Goal: Book appointment/travel/reservation

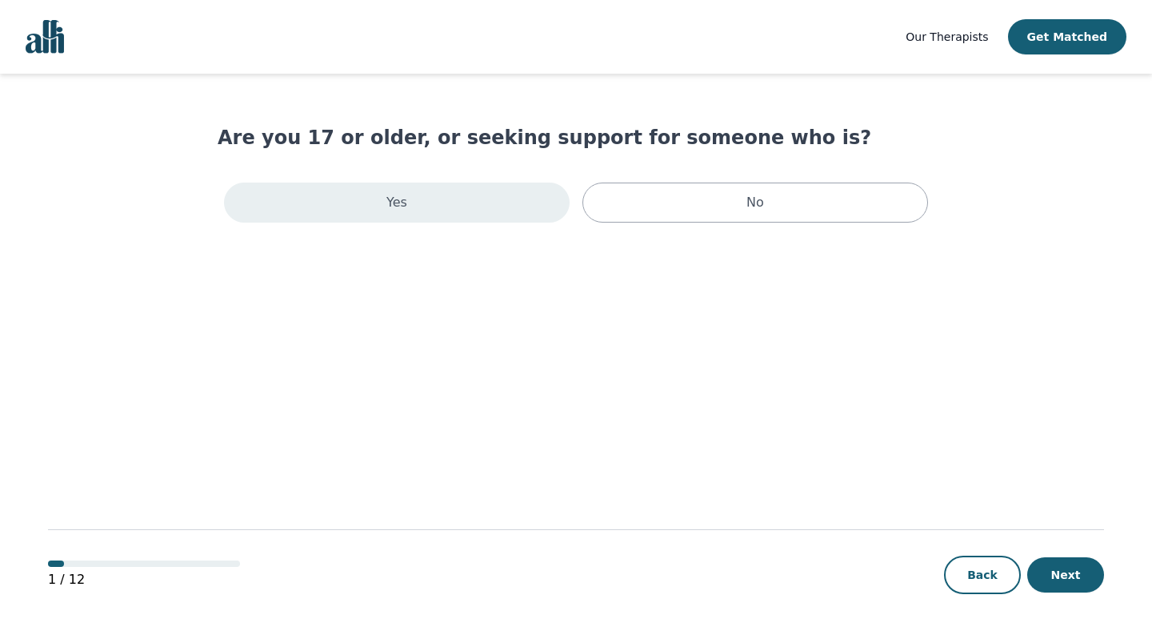
click at [531, 206] on div "Yes" at bounding box center [397, 202] width 346 height 40
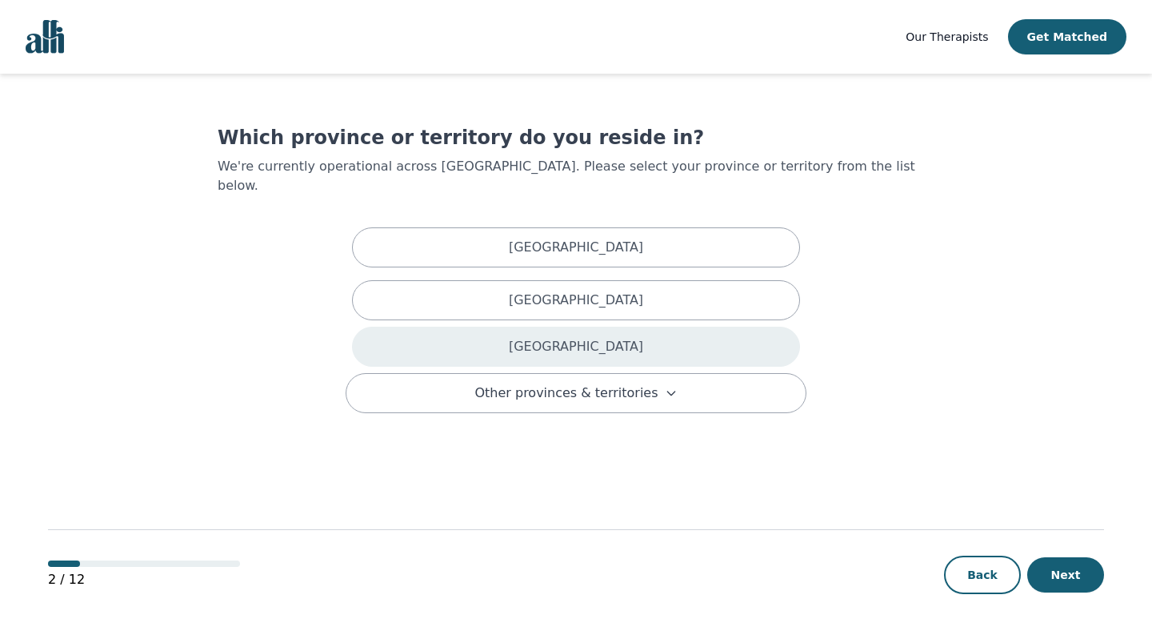
click at [572, 337] on p "[GEOGRAPHIC_DATA]" at bounding box center [576, 346] width 134 height 19
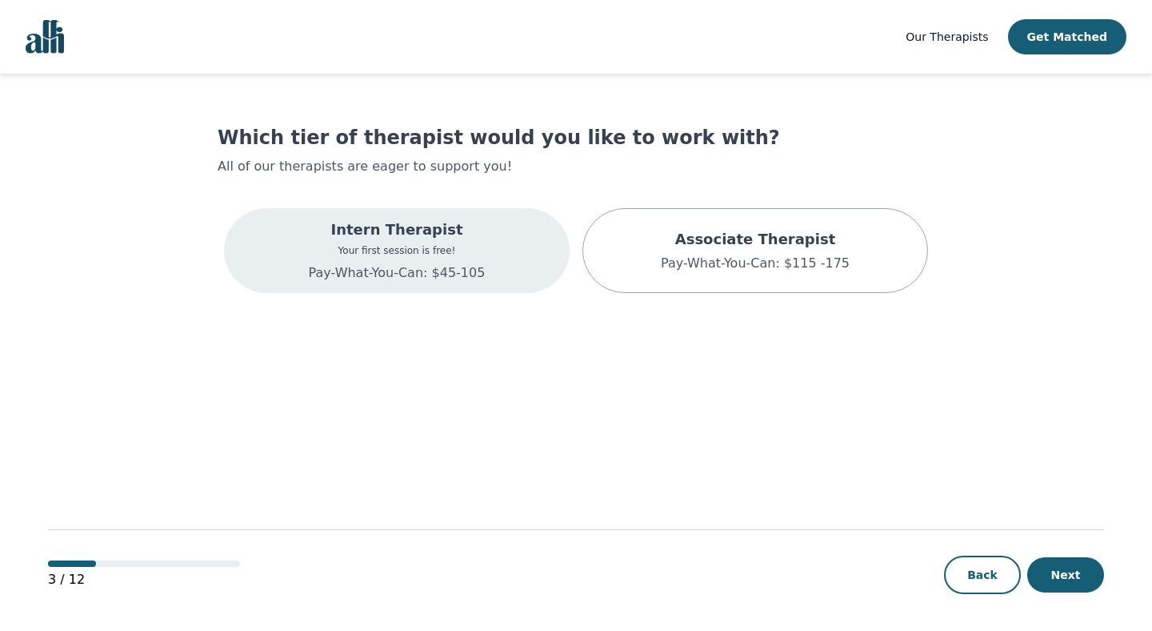
click at [500, 270] on div "Intern Therapist Your first session is free! Pay-What-You-Can: $45-105" at bounding box center [397, 250] width 346 height 85
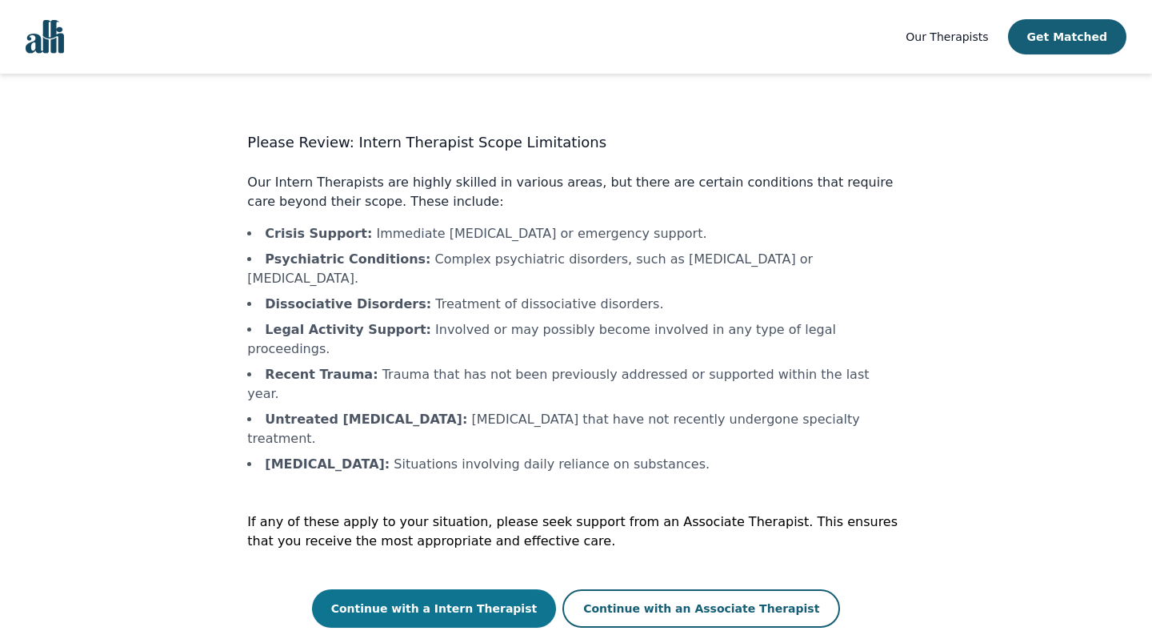
click at [499, 589] on button "Continue with a Intern Therapist" at bounding box center [434, 608] width 245 height 38
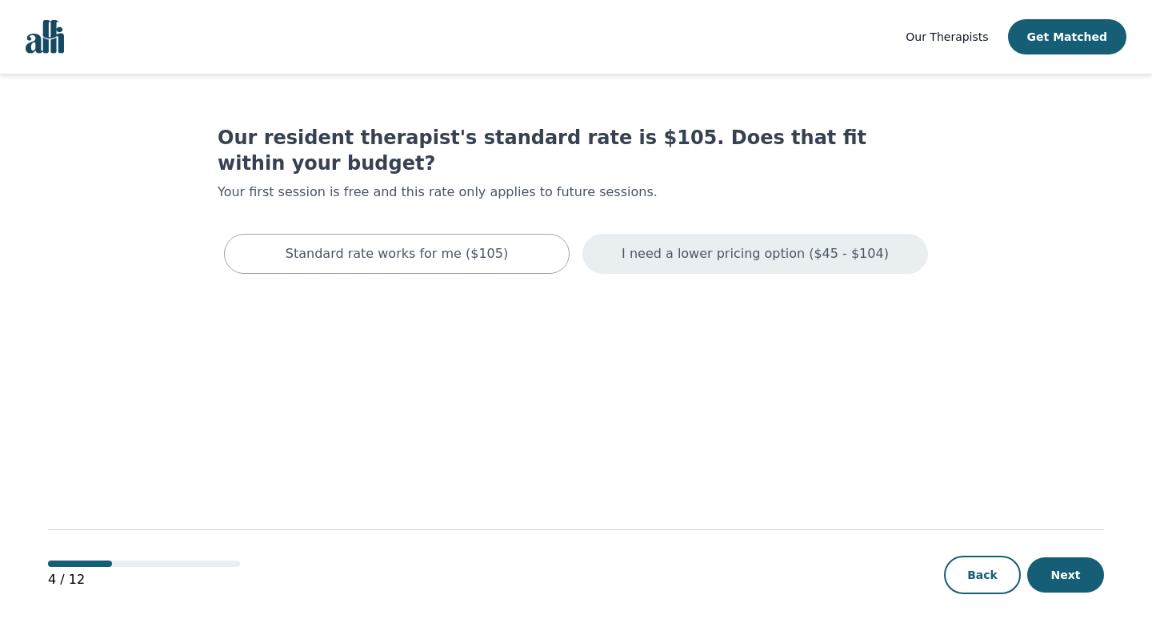
click at [767, 241] on div "I need a lower pricing option ($45 - $104)" at bounding box center [756, 254] width 346 height 40
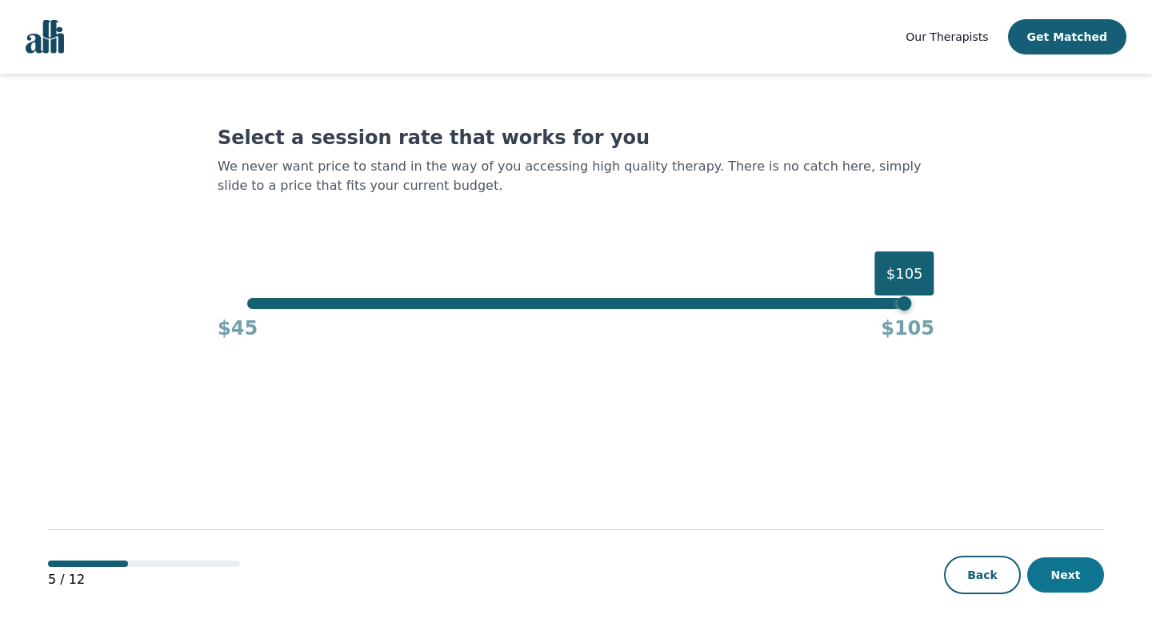
click at [1044, 557] on button "Next" at bounding box center [1066, 574] width 77 height 35
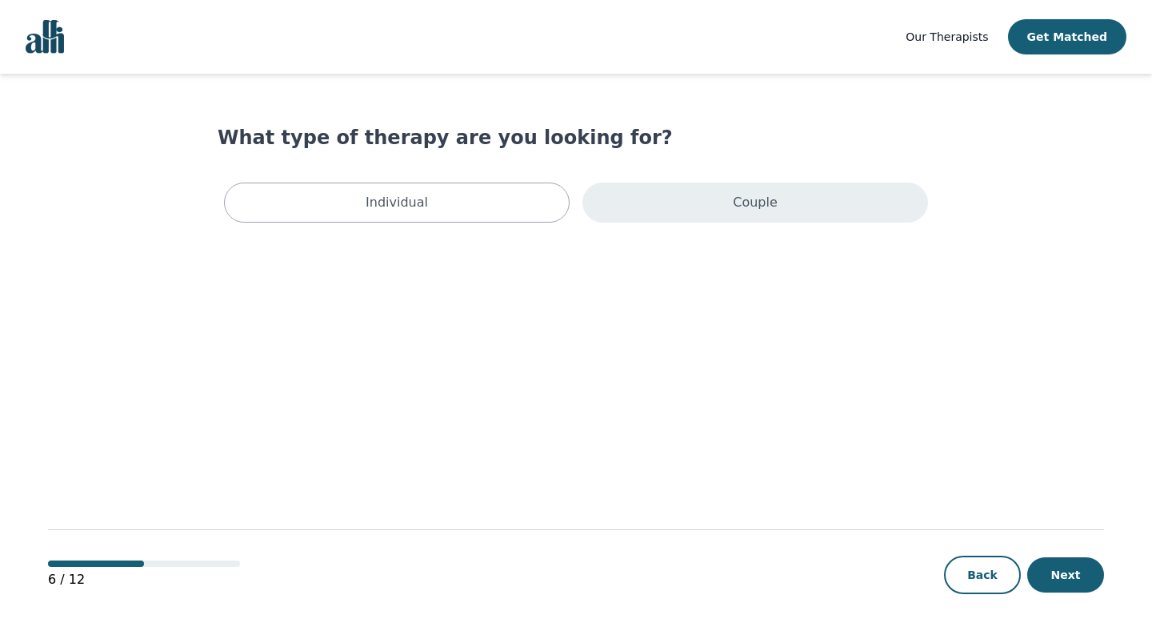
click at [758, 203] on p "Couple" at bounding box center [755, 202] width 45 height 19
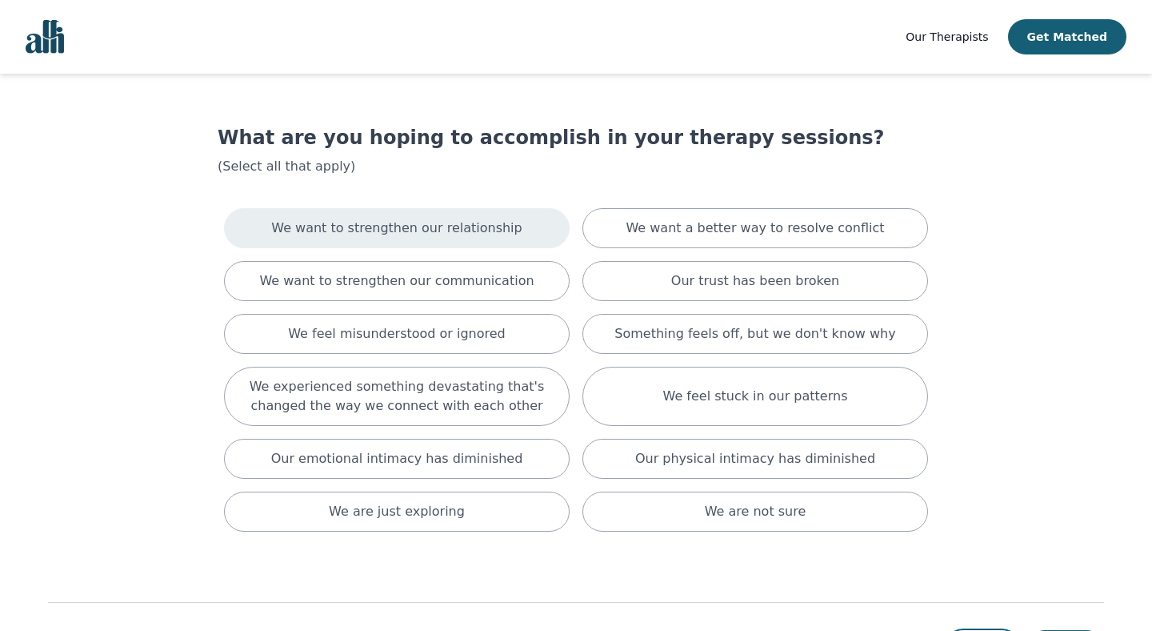
click at [515, 226] on div "We want to strengthen our relationship" at bounding box center [397, 228] width 346 height 40
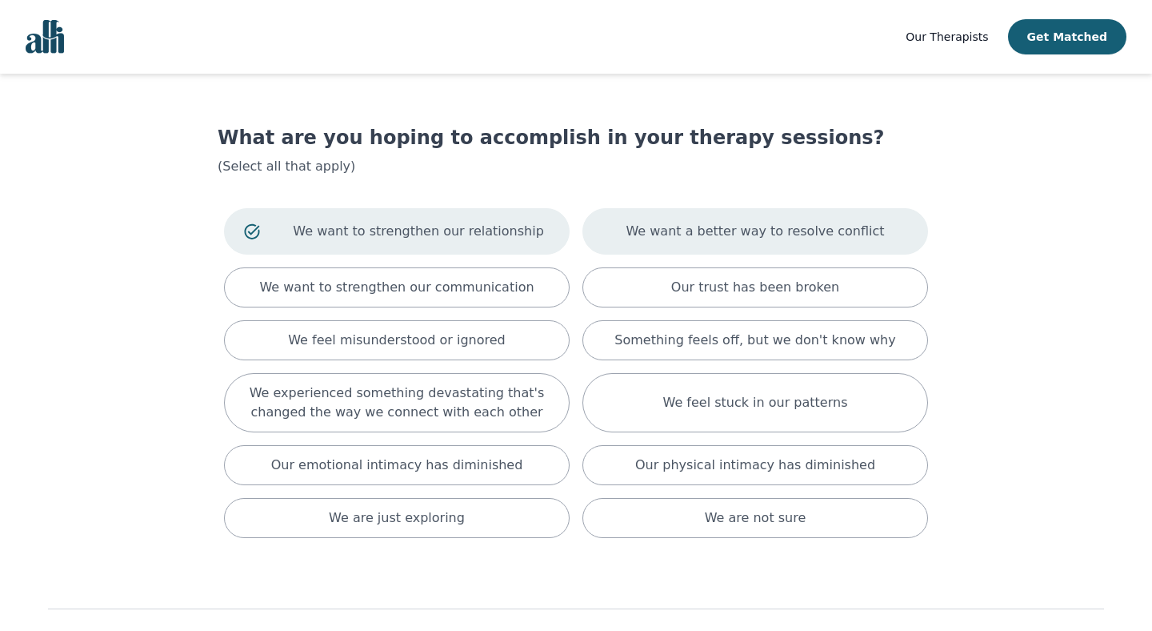
click at [647, 228] on p "We want a better way to resolve conflict" at bounding box center [755, 231] width 258 height 19
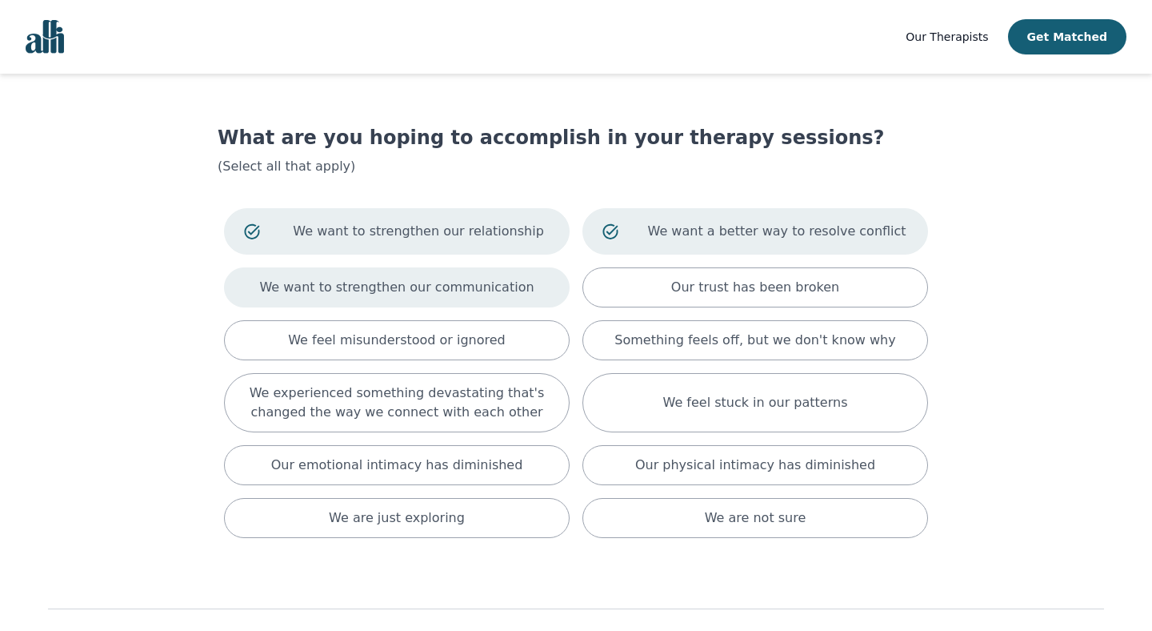
click at [517, 281] on p "We want to strengthen our communication" at bounding box center [396, 287] width 274 height 19
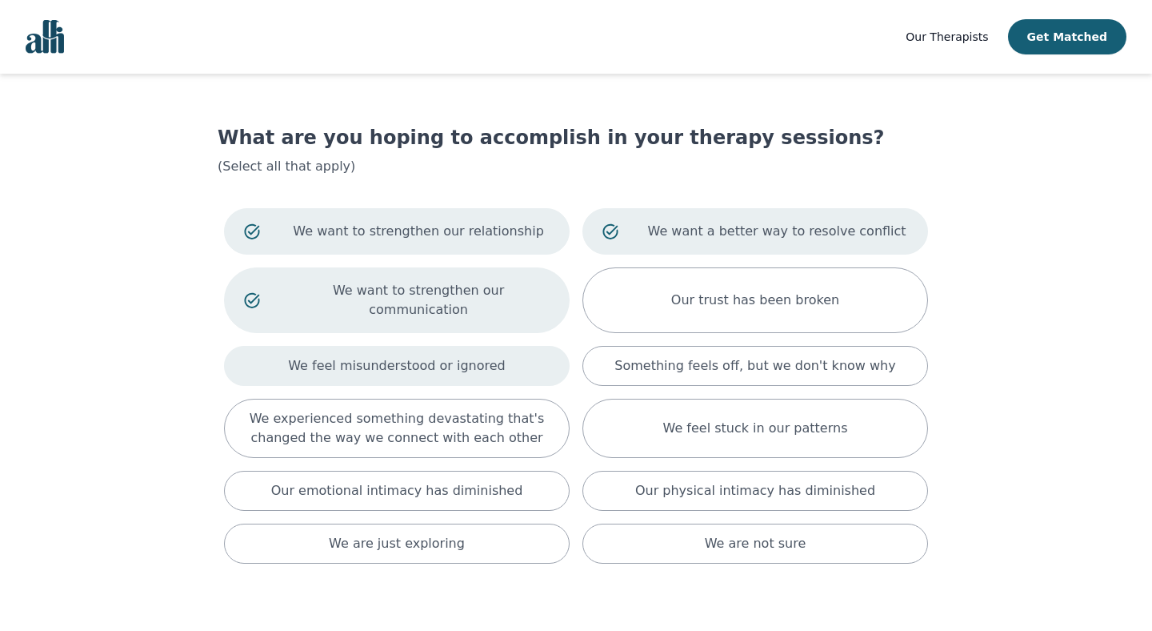
click at [481, 356] on p "We feel misunderstood or ignored" at bounding box center [397, 365] width 218 height 19
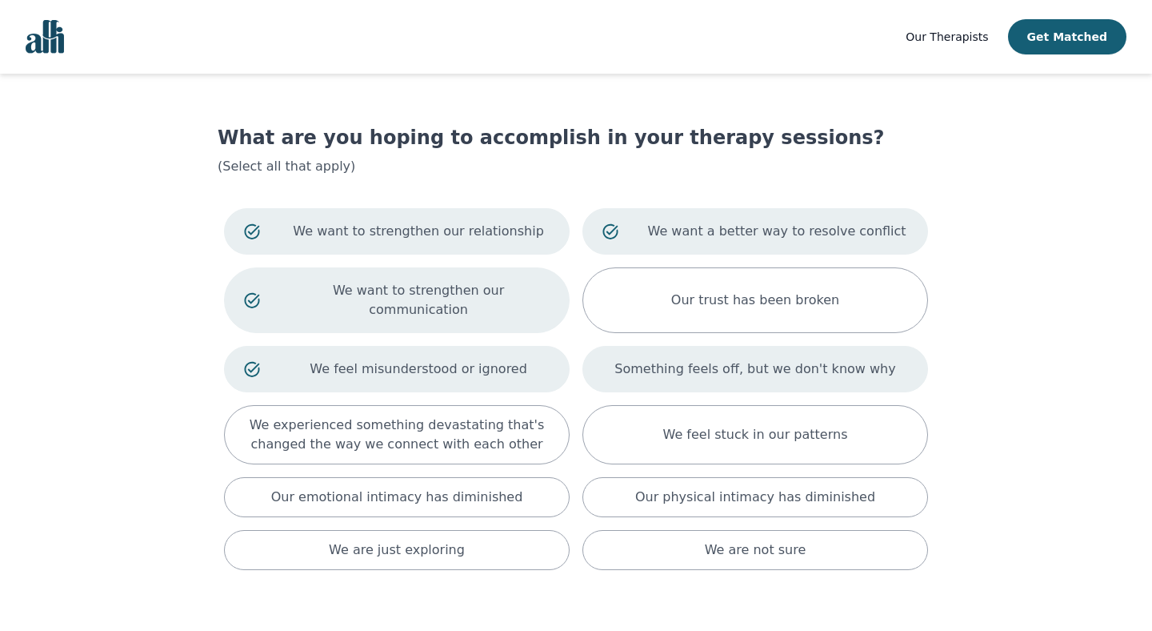
click at [732, 359] on p "Something feels off, but we don't know why" at bounding box center [755, 368] width 281 height 19
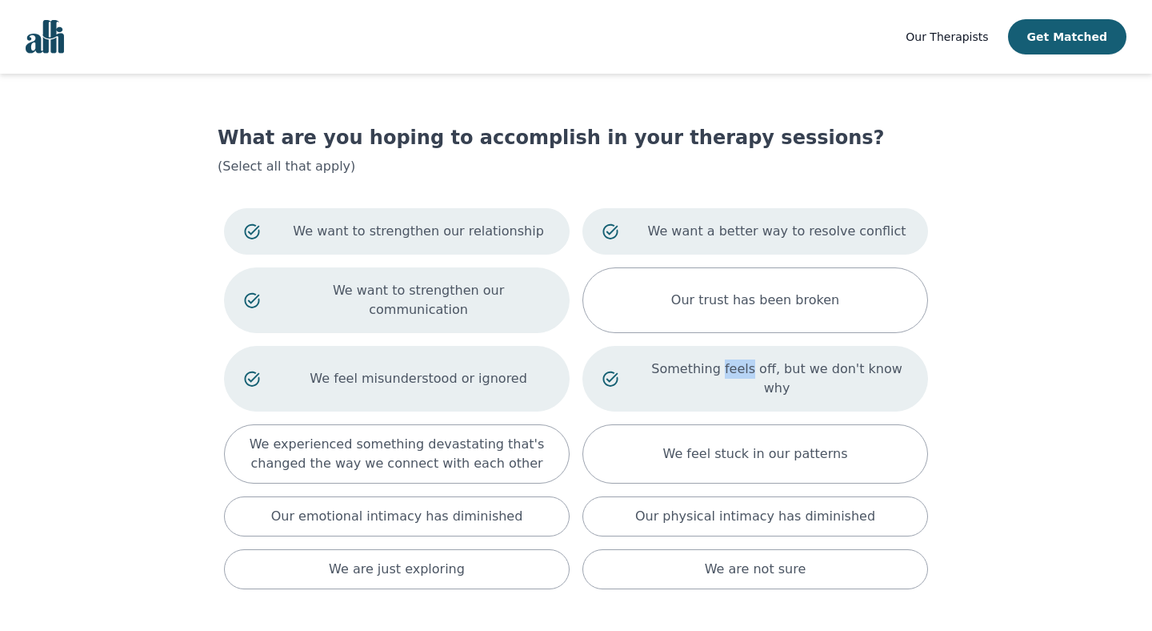
click at [732, 359] on p "Something feels off, but we don't know why" at bounding box center [777, 378] width 262 height 38
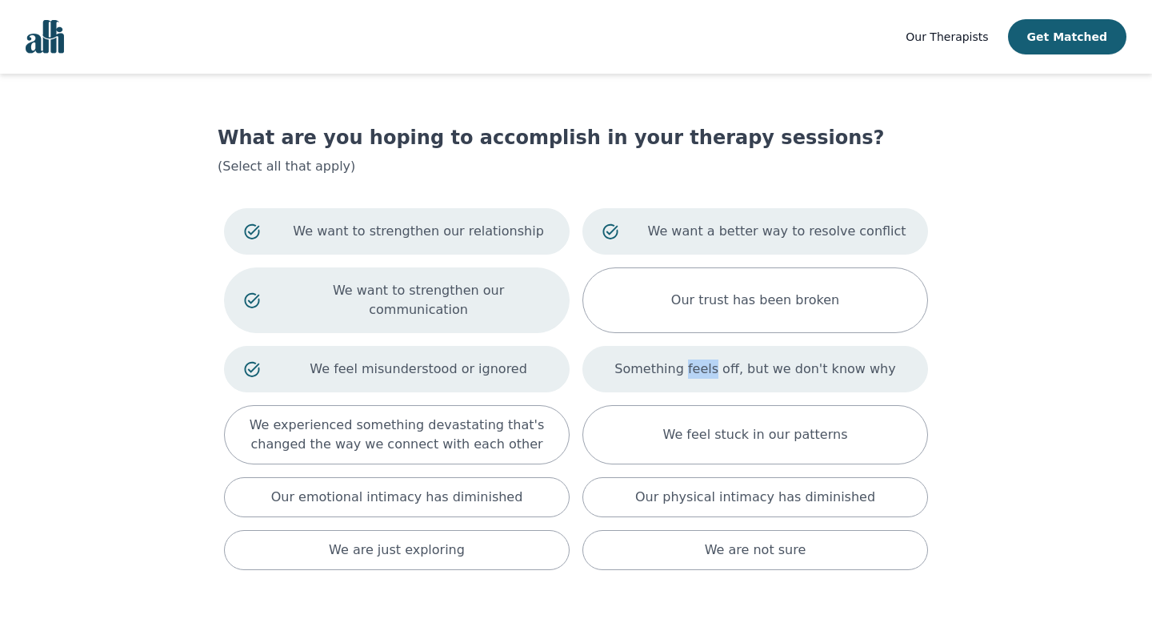
scroll to position [94, 0]
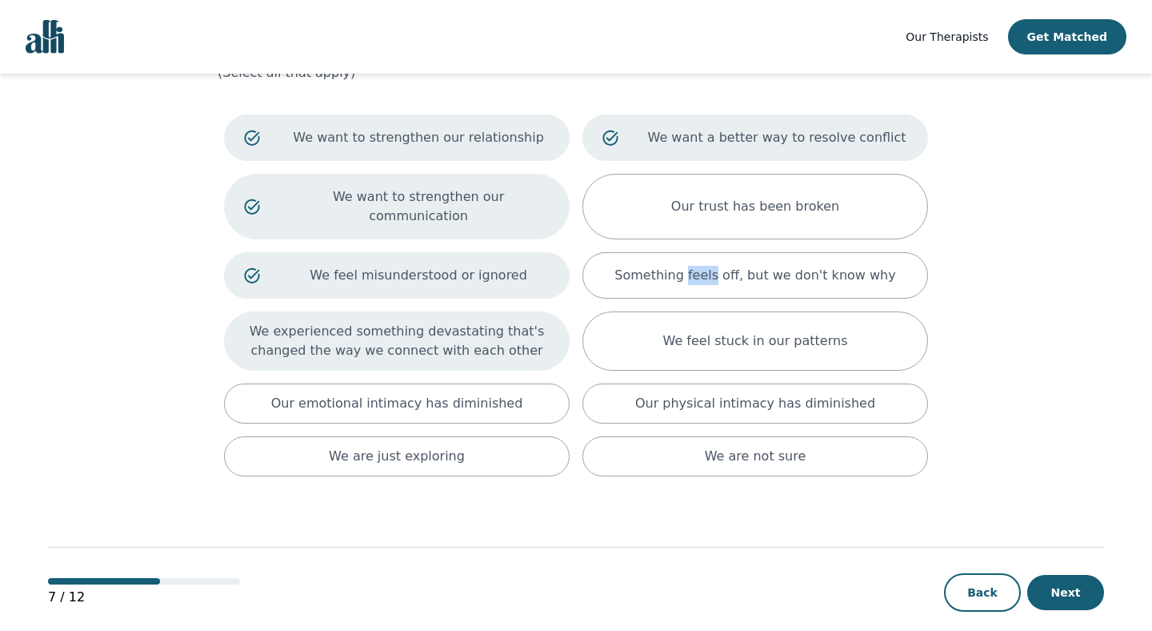
click at [438, 327] on p "We experienced something devastating that's changed the way we connect with eac…" at bounding box center [397, 341] width 306 height 38
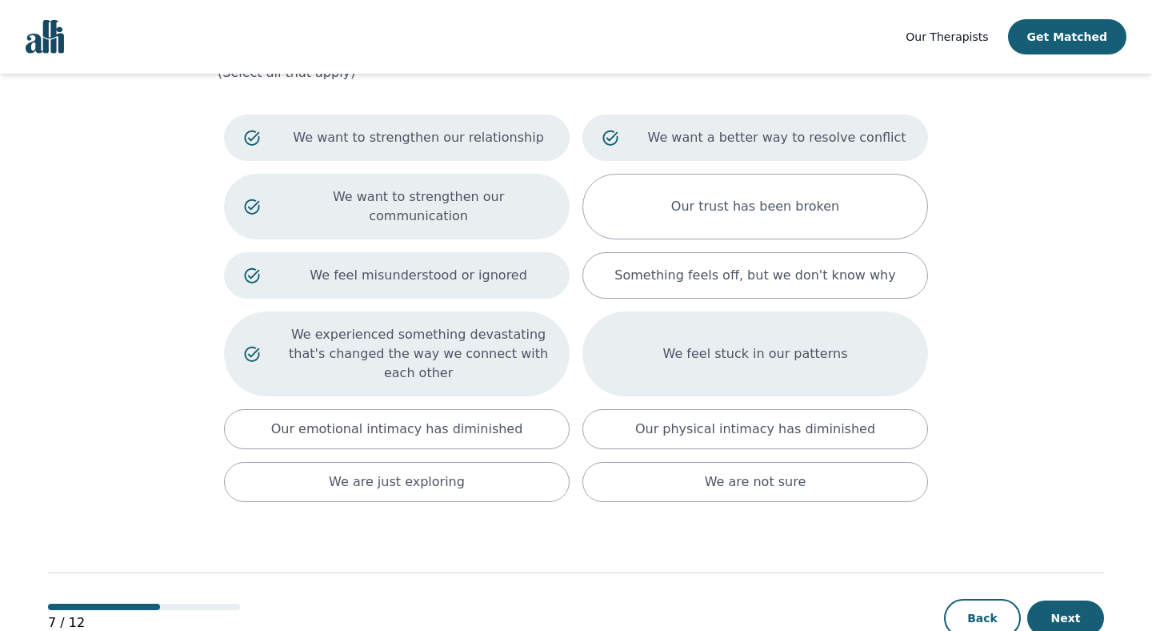
click at [712, 351] on div "We feel stuck in our patterns" at bounding box center [756, 353] width 346 height 85
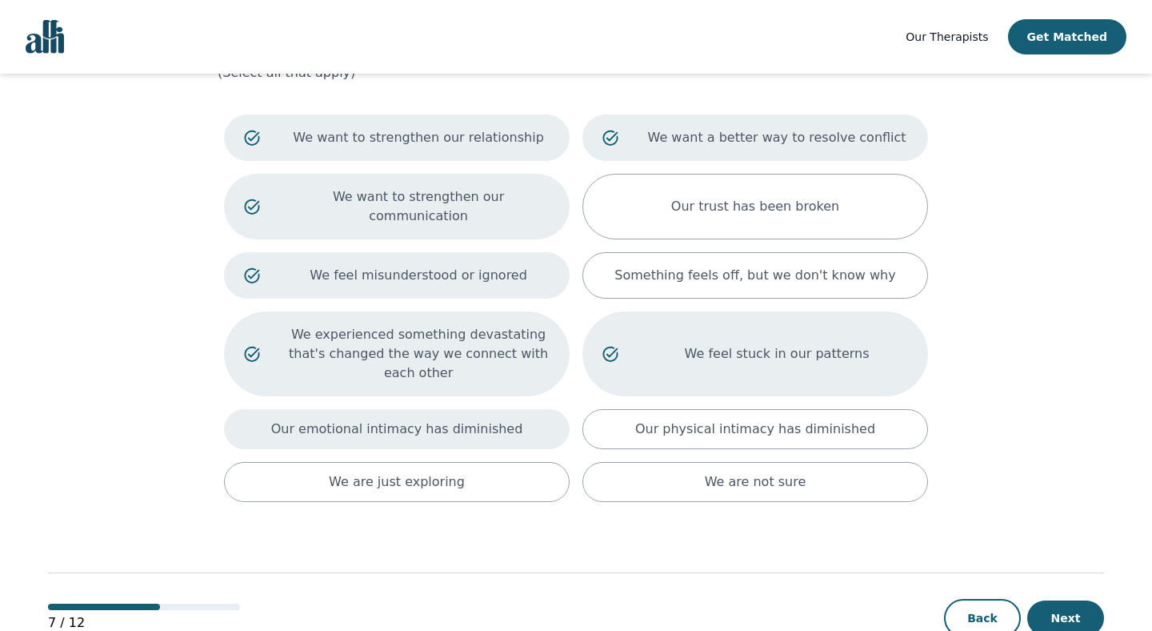
click at [559, 409] on div "Our emotional intimacy has diminished" at bounding box center [397, 429] width 346 height 40
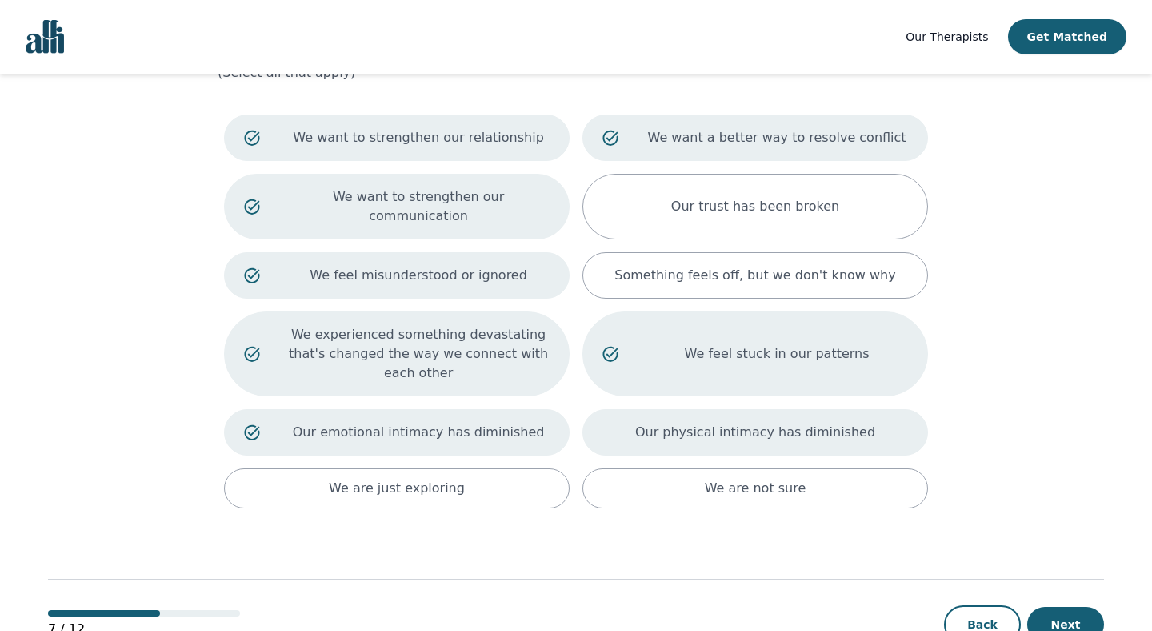
click at [631, 427] on div "Our physical intimacy has diminished" at bounding box center [756, 432] width 346 height 46
click at [546, 427] on div "Our emotional intimacy has diminished" at bounding box center [397, 432] width 346 height 46
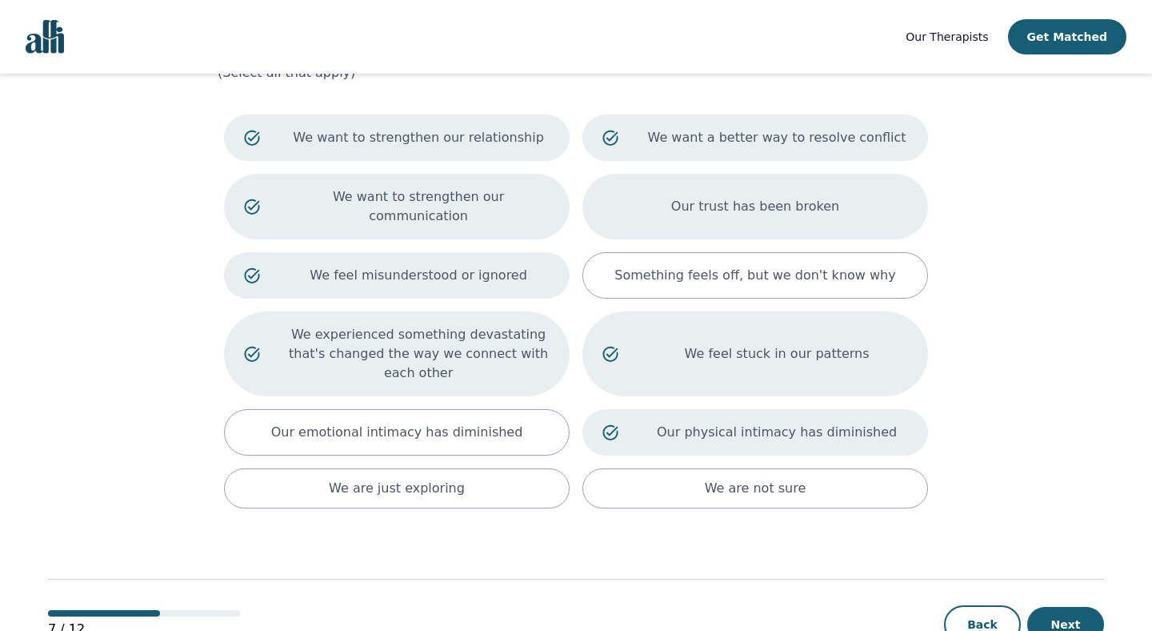
click at [873, 204] on div "Our trust has been broken" at bounding box center [756, 207] width 346 height 66
click at [1058, 607] on button "Next" at bounding box center [1066, 624] width 77 height 35
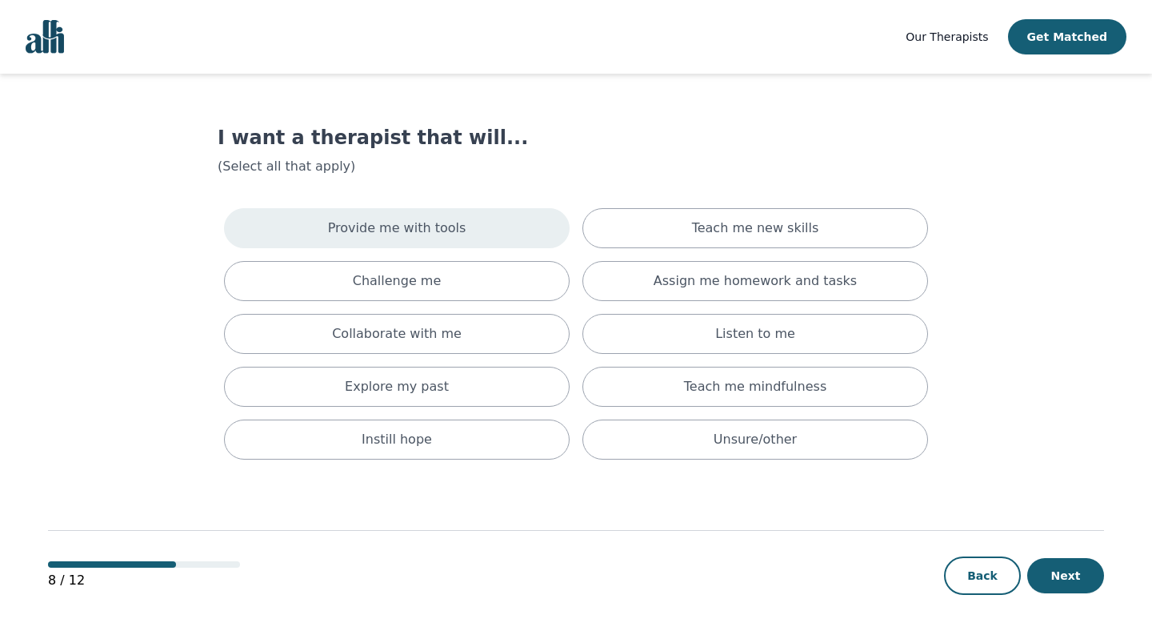
click at [438, 244] on div "Provide me with tools" at bounding box center [397, 228] width 346 height 40
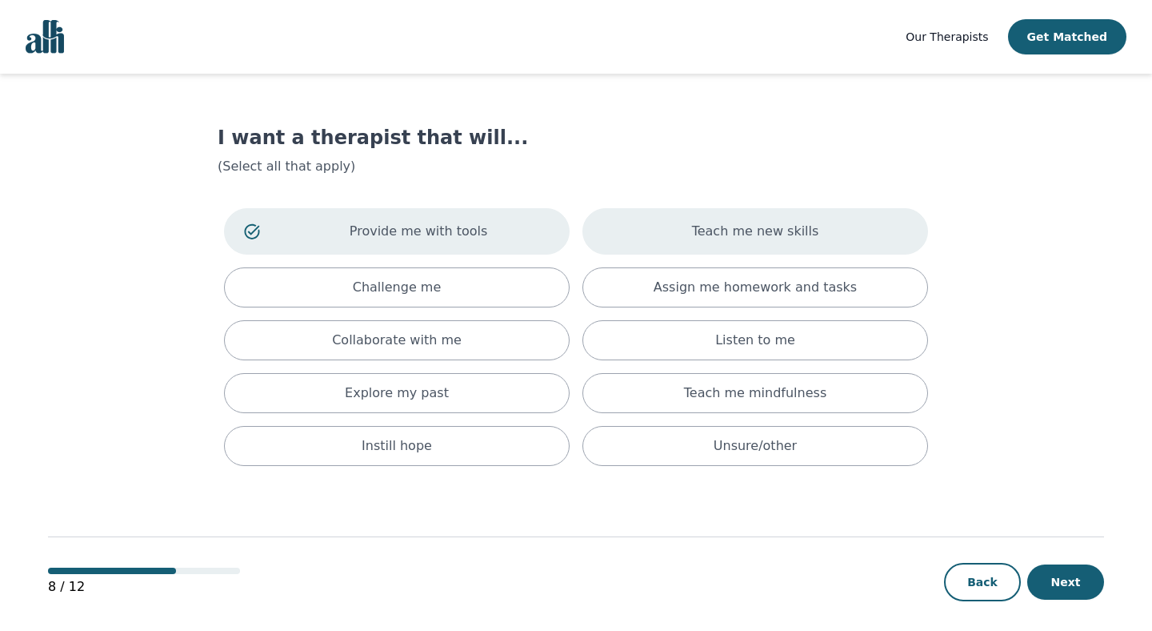
click at [699, 239] on p "Teach me new skills" at bounding box center [755, 231] width 127 height 19
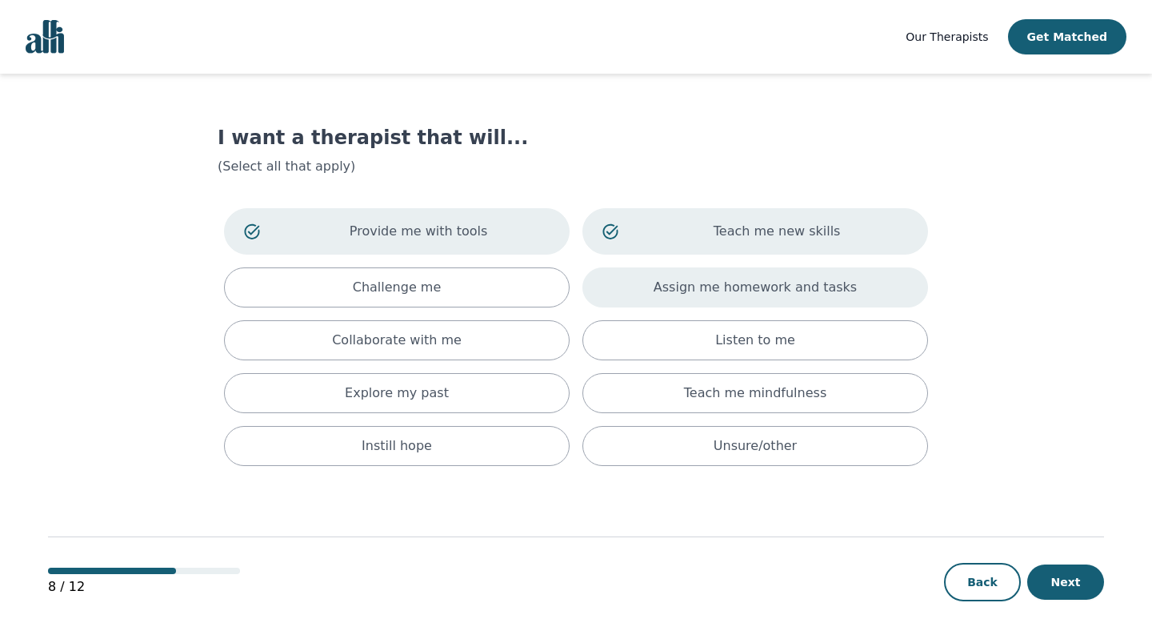
click at [700, 283] on p "Assign me homework and tasks" at bounding box center [755, 287] width 203 height 19
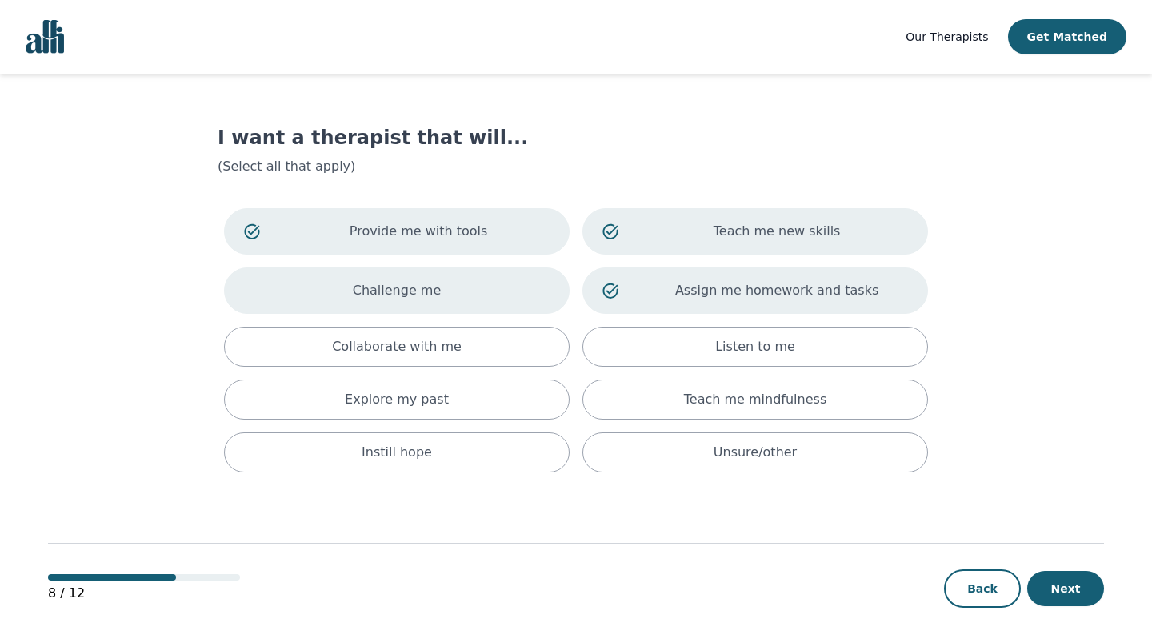
click at [502, 280] on div "Challenge me" at bounding box center [397, 290] width 346 height 46
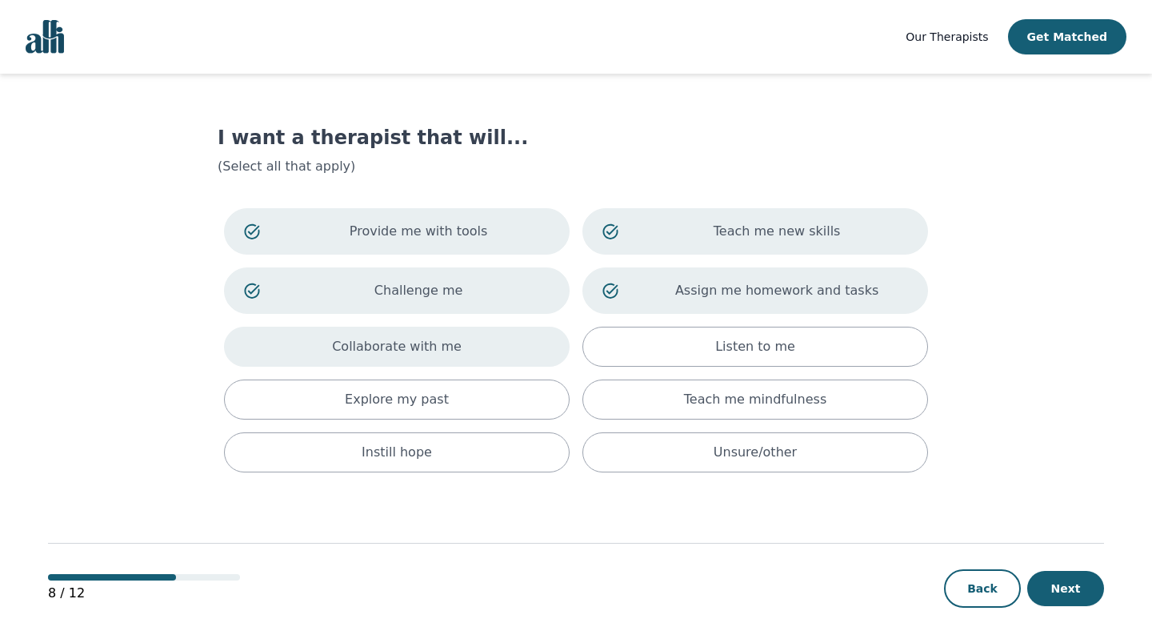
click at [471, 344] on div "Collaborate with me" at bounding box center [397, 347] width 346 height 40
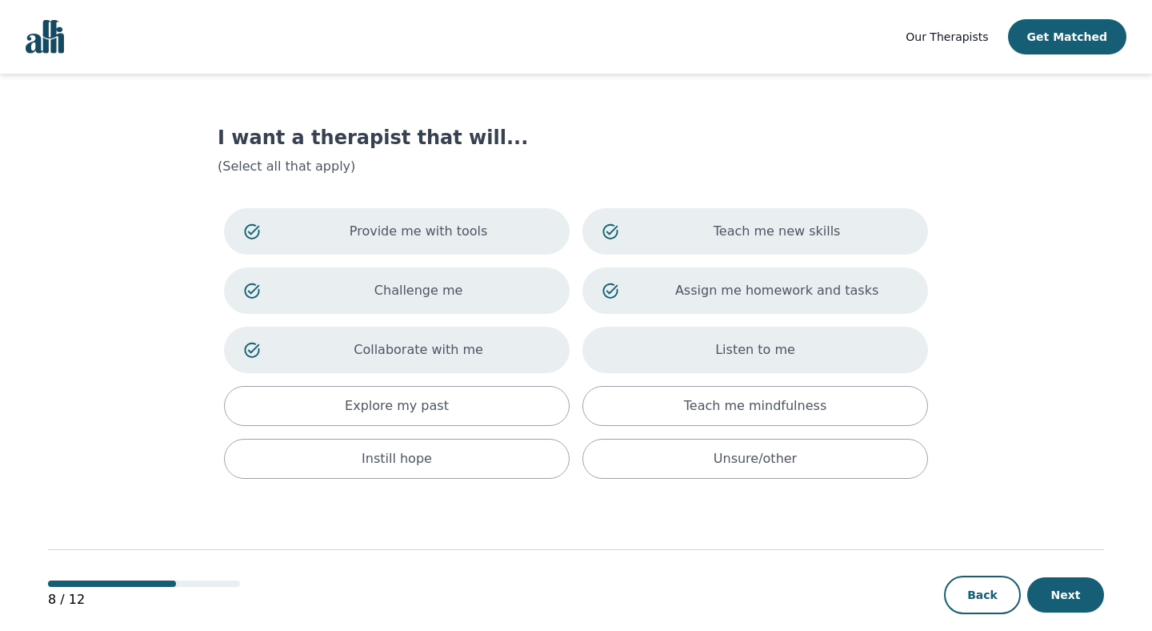
click at [643, 355] on div "Listen to me" at bounding box center [756, 350] width 346 height 46
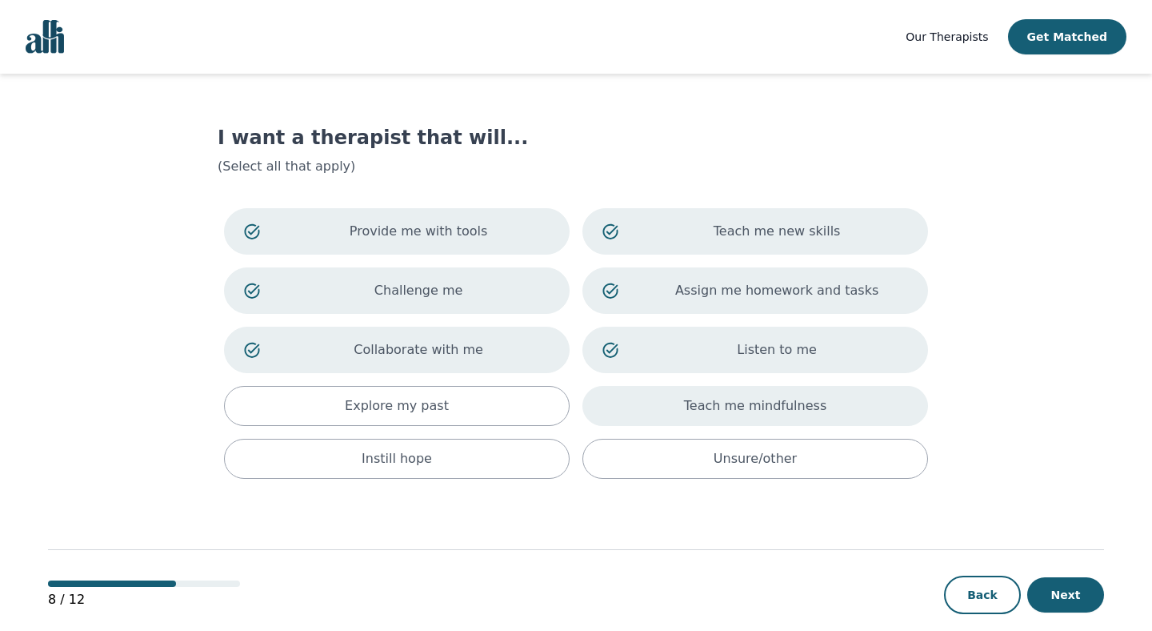
click at [646, 407] on div "Teach me mindfulness" at bounding box center [756, 406] width 346 height 40
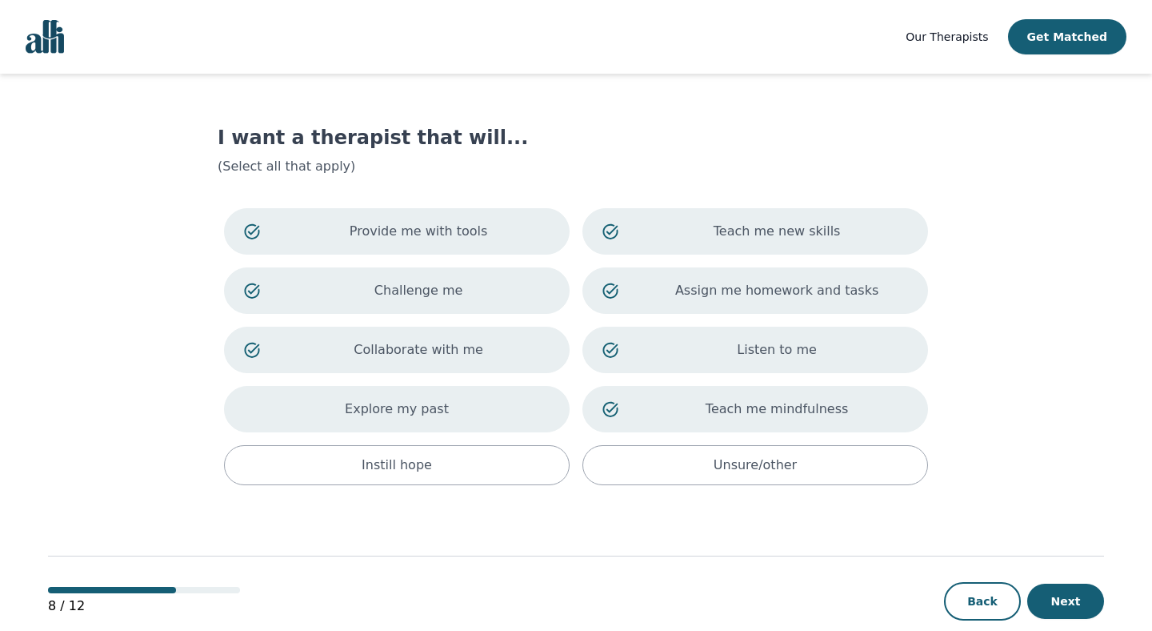
click at [483, 391] on div "Explore my past" at bounding box center [397, 409] width 346 height 46
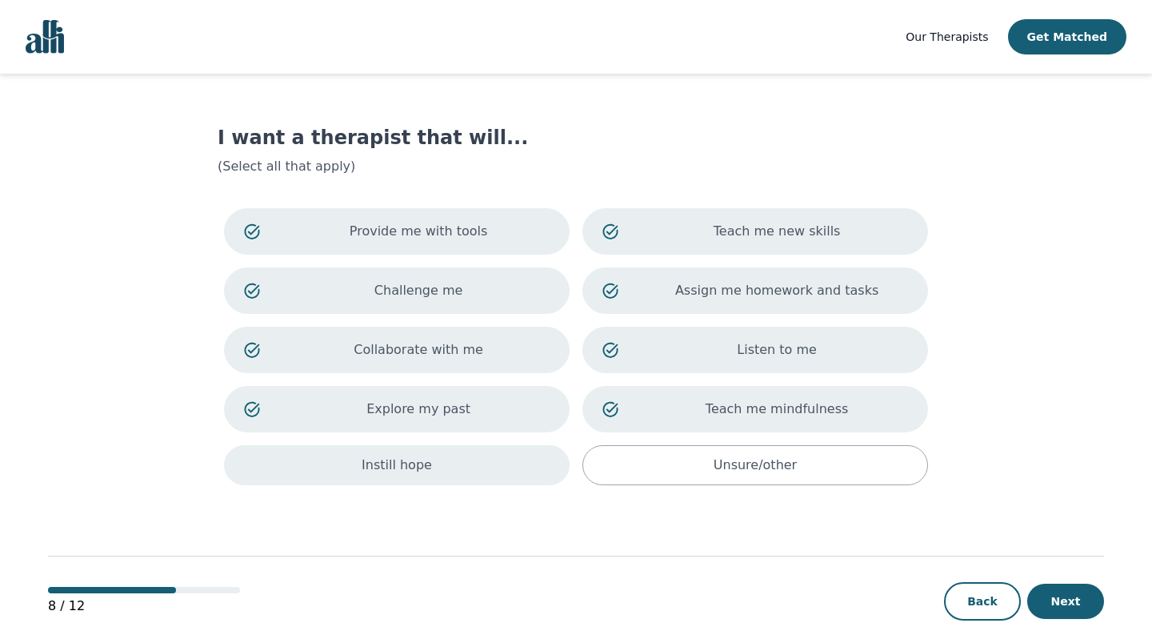
click at [479, 462] on div "Instill hope" at bounding box center [397, 465] width 346 height 40
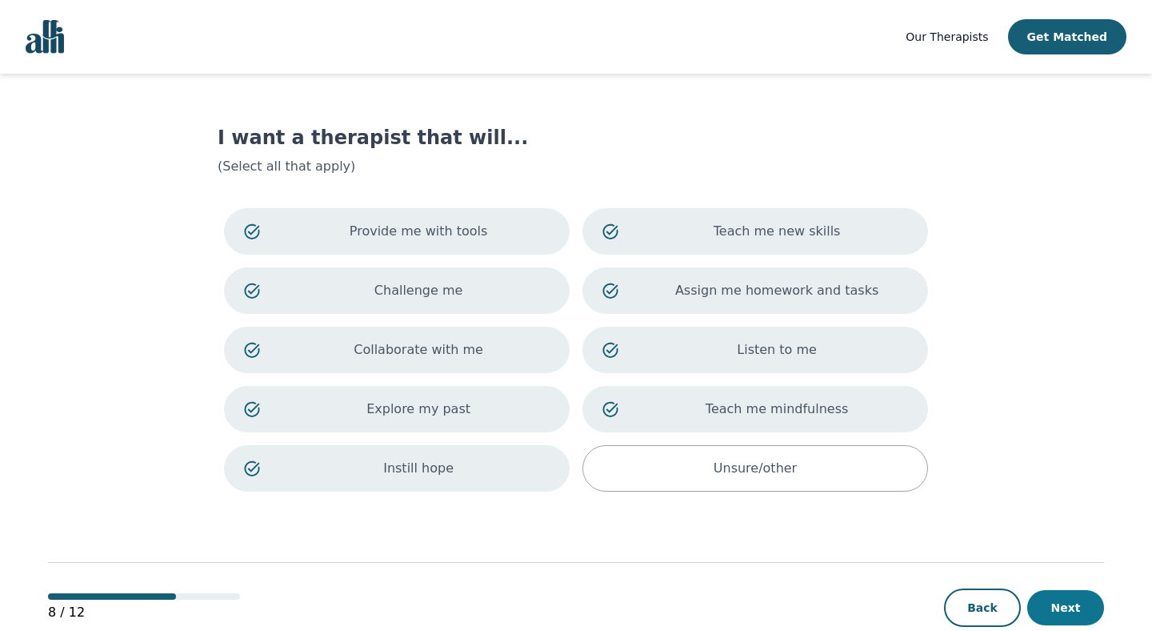
click at [1038, 596] on button "Next" at bounding box center [1066, 607] width 77 height 35
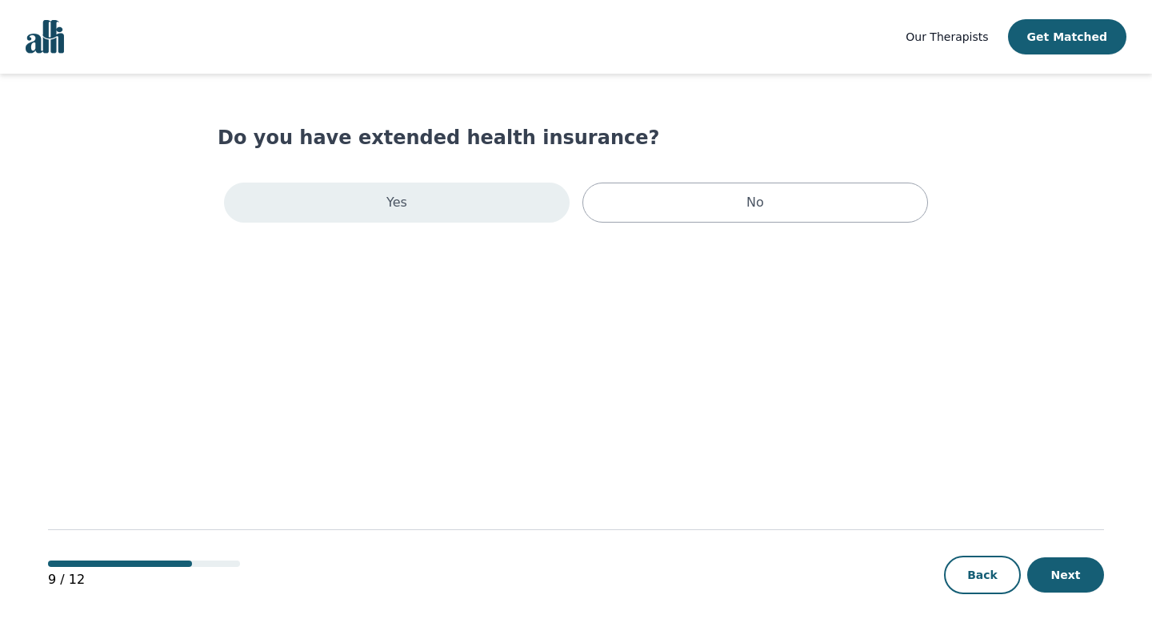
click at [528, 197] on div "Yes" at bounding box center [397, 202] width 346 height 40
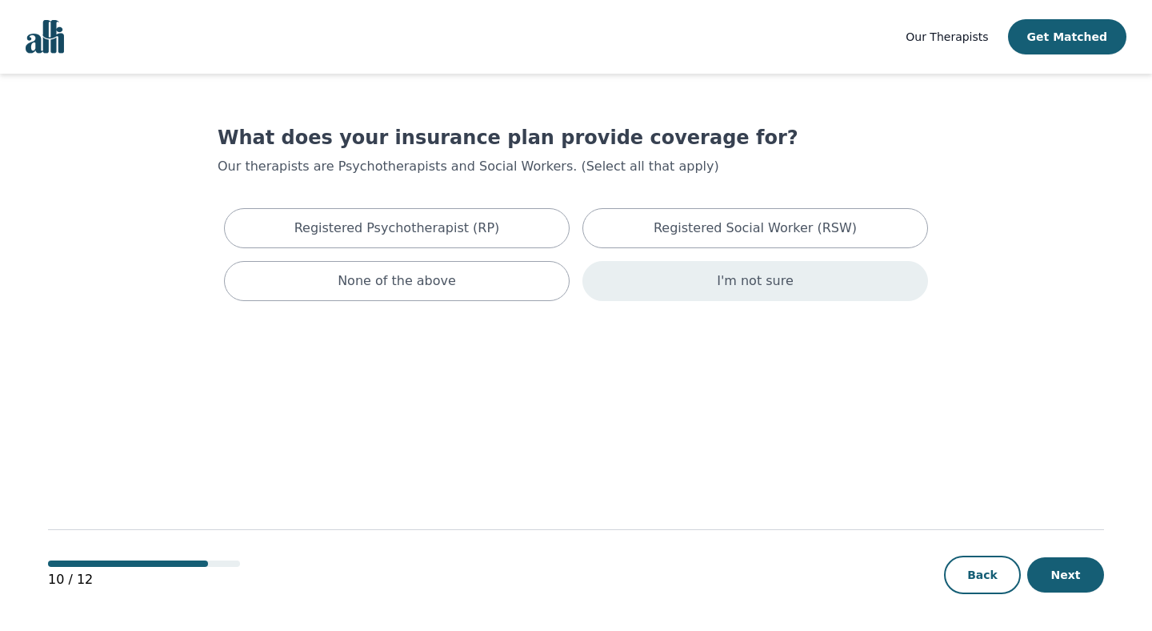
click at [685, 287] on div "I'm not sure" at bounding box center [756, 281] width 346 height 40
click at [1085, 577] on button "Next" at bounding box center [1066, 574] width 77 height 35
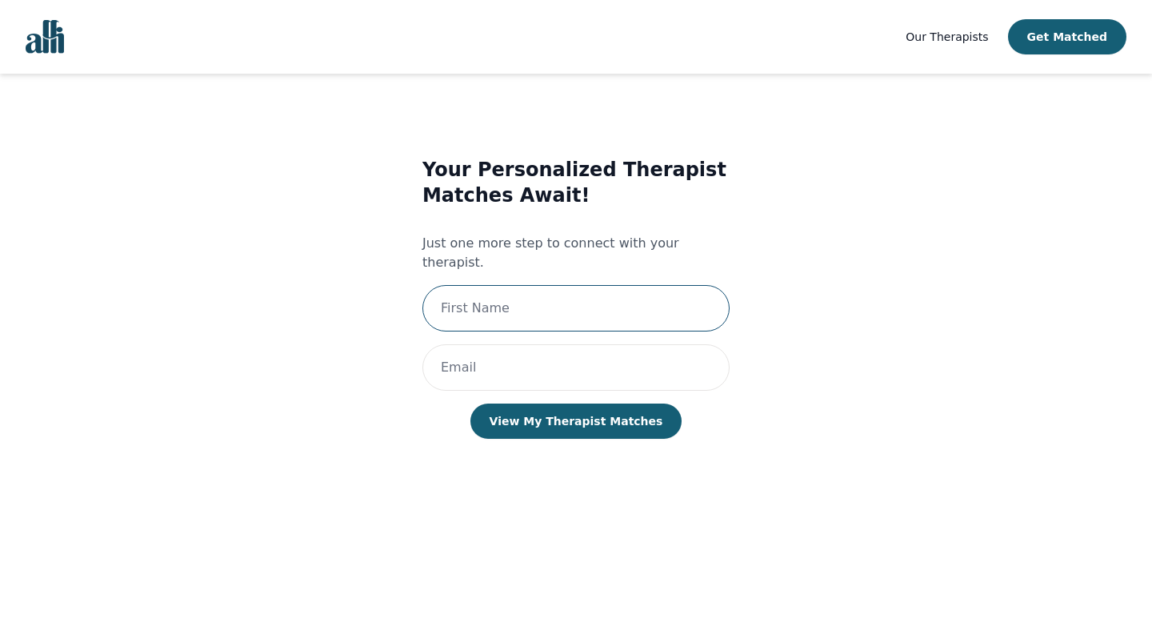
click at [669, 297] on input "text" at bounding box center [576, 308] width 307 height 46
type input "Ben"
click at [542, 352] on input "email" at bounding box center [576, 367] width 307 height 46
type input "[EMAIL_ADDRESS][DOMAIN_NAME]"
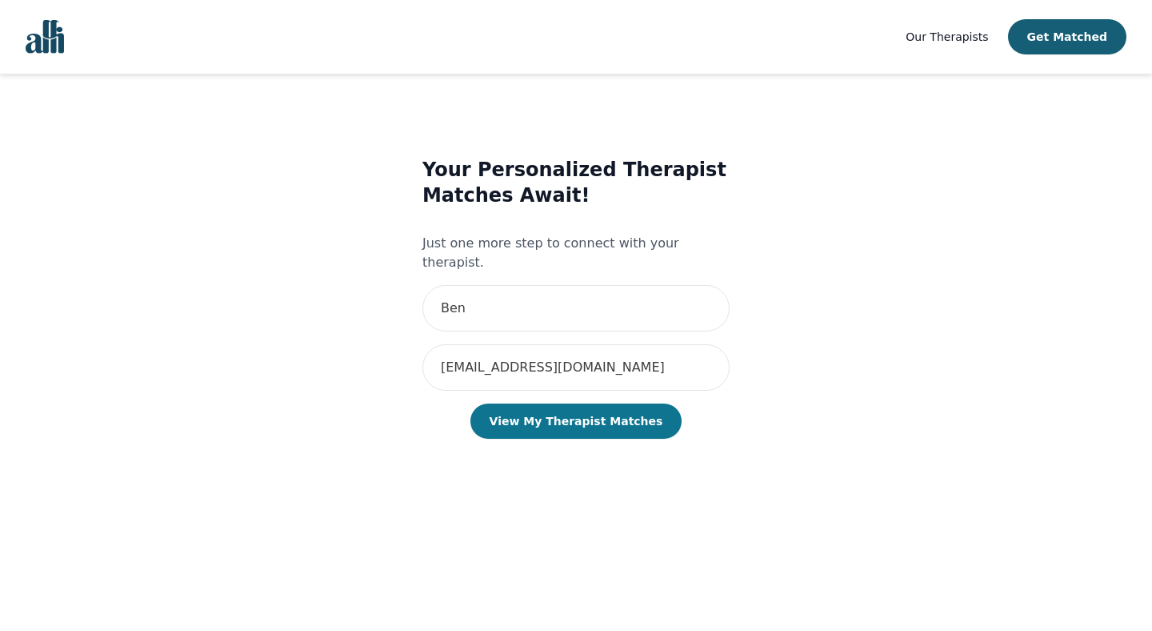
click at [563, 403] on button "View My Therapist Matches" at bounding box center [577, 420] width 212 height 35
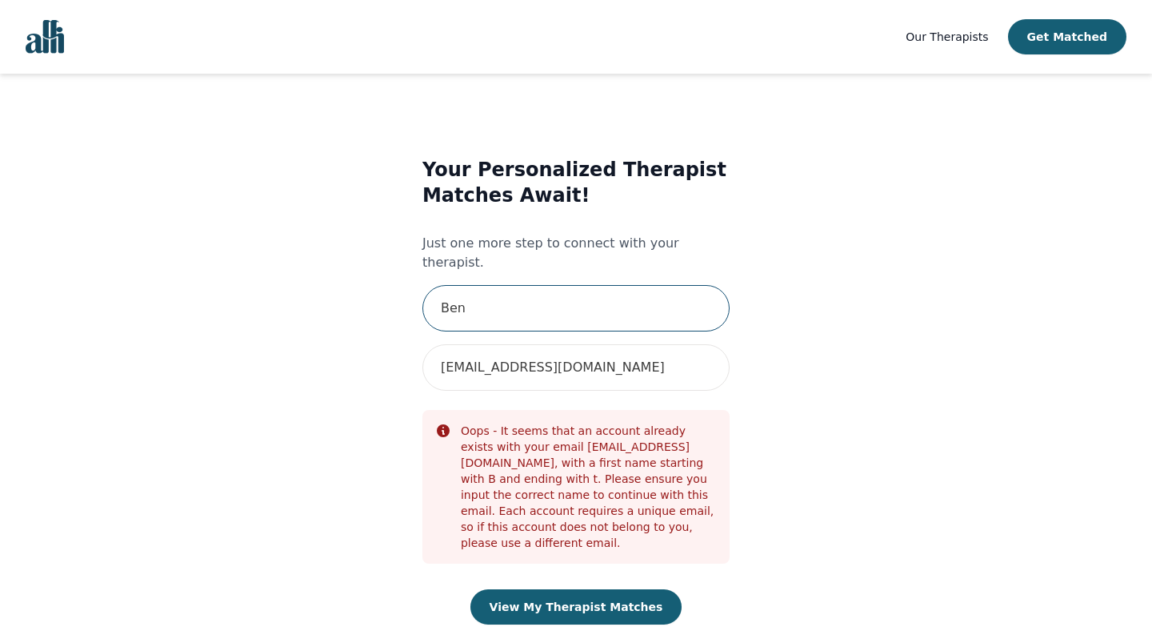
click at [543, 294] on input "Ben" at bounding box center [576, 308] width 307 height 46
type input "[PERSON_NAME]"
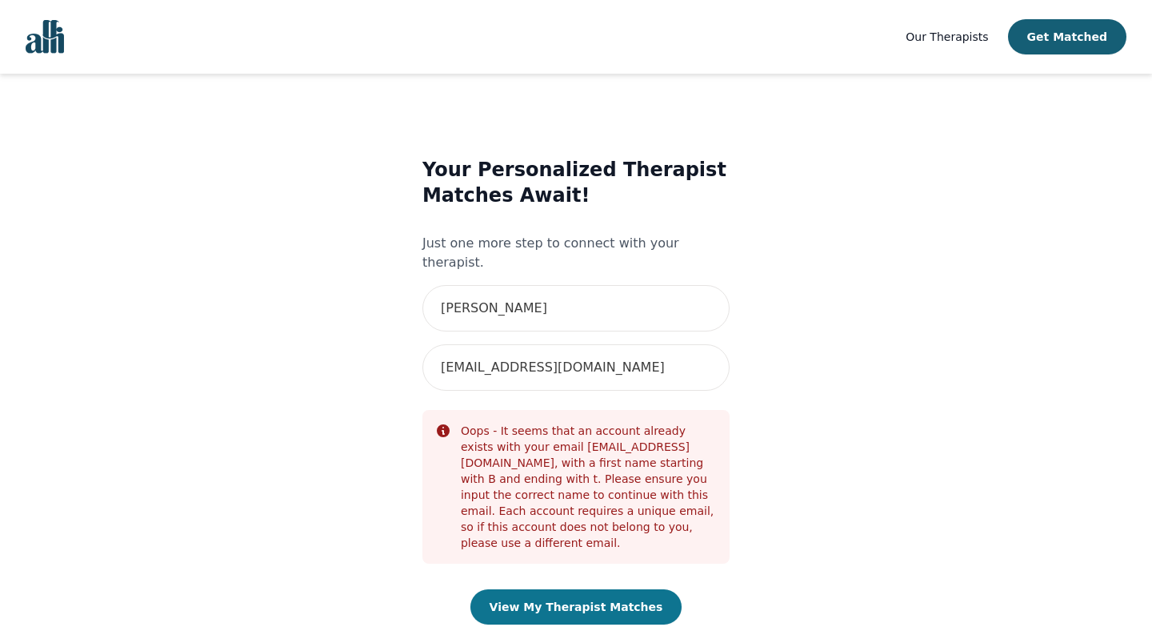
click at [555, 589] on button "View My Therapist Matches" at bounding box center [577, 606] width 212 height 35
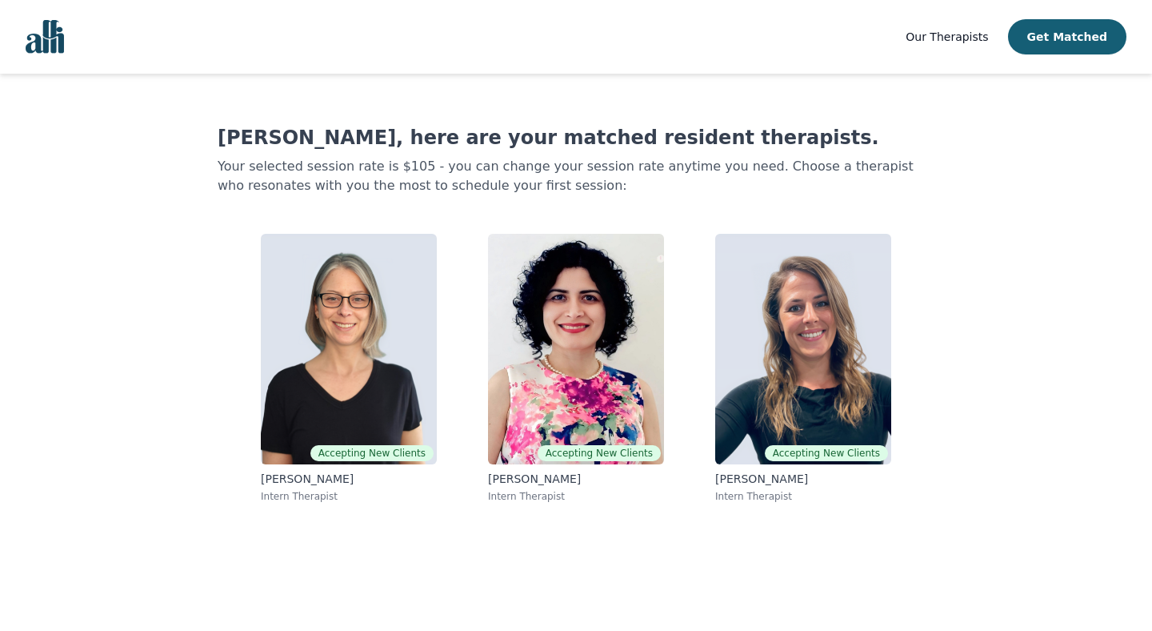
scroll to position [2, 0]
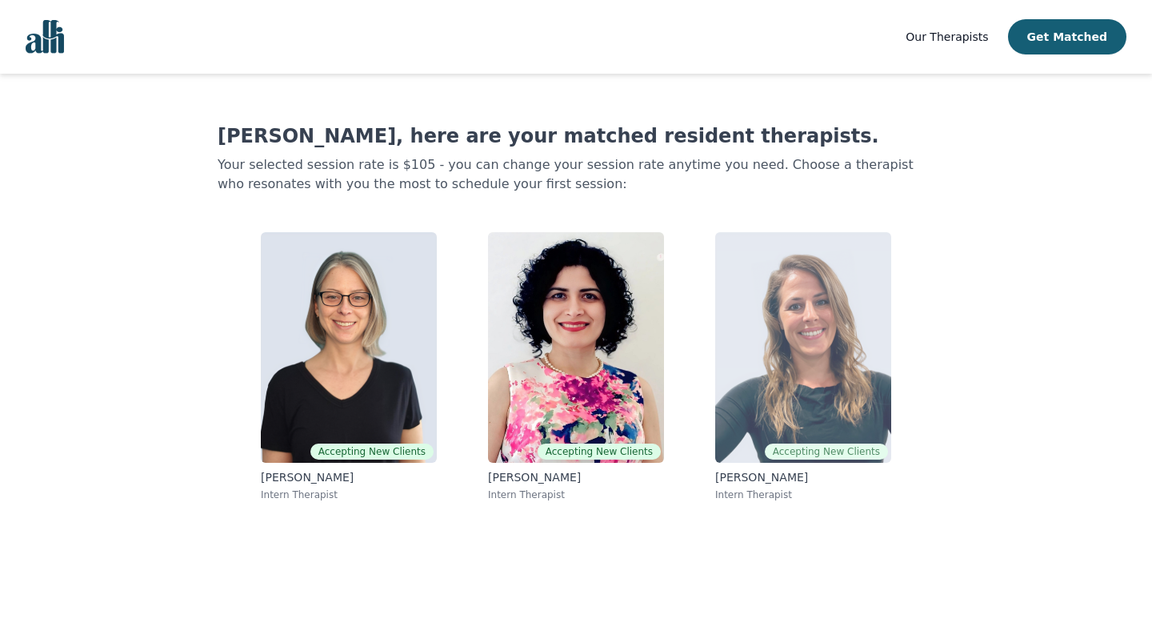
click at [860, 341] on img at bounding box center [803, 347] width 176 height 230
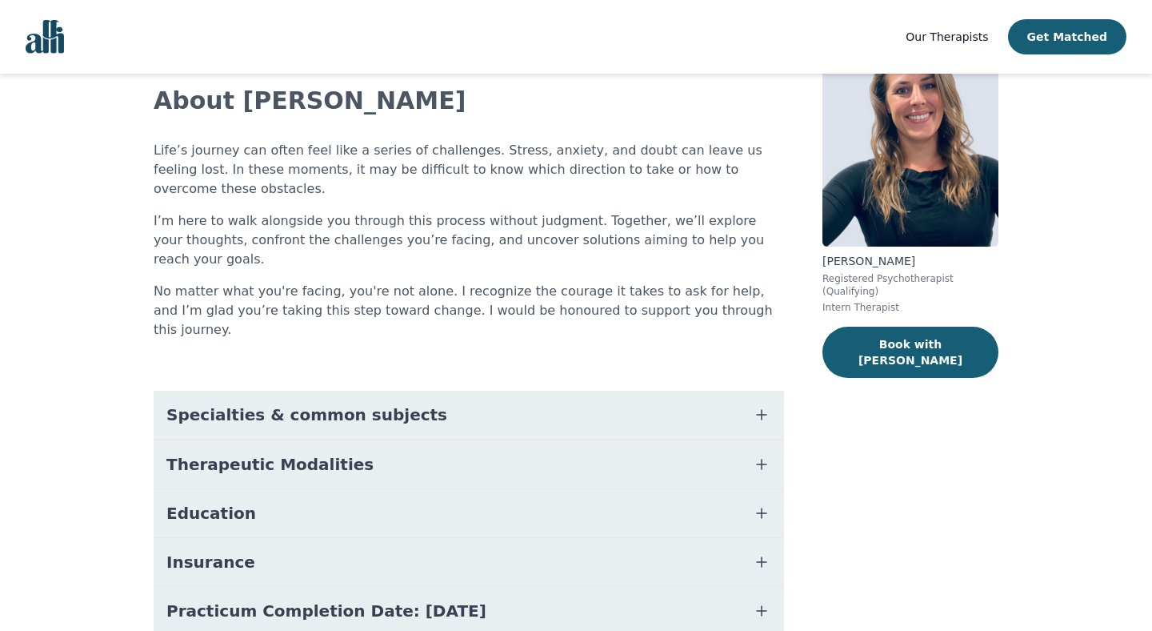
scroll to position [168, 0]
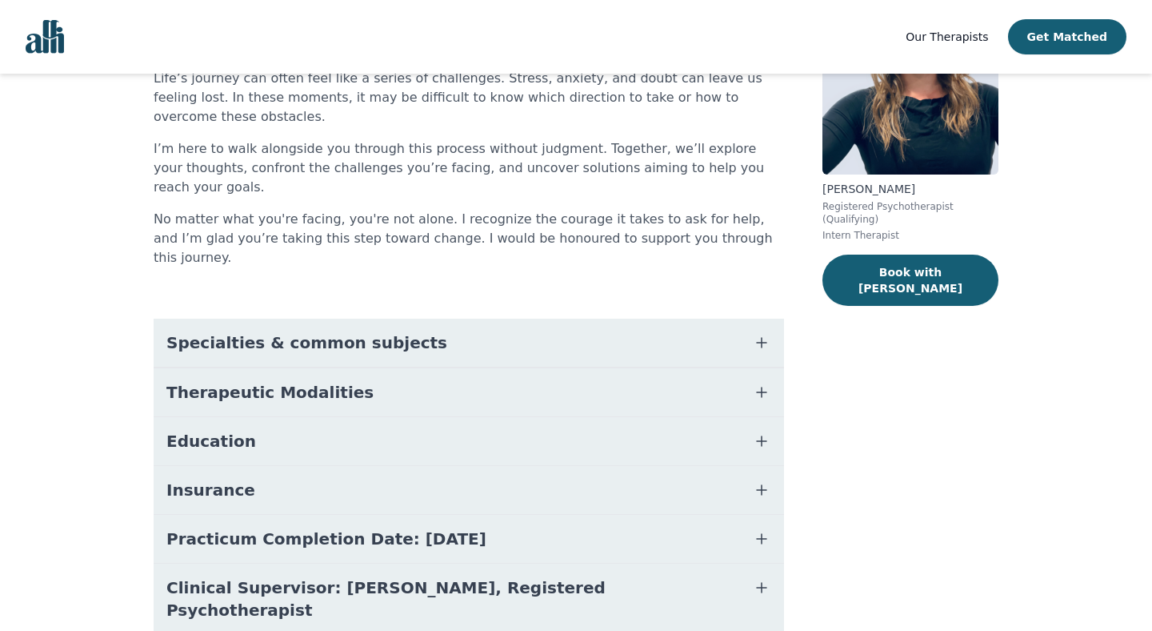
click at [481, 319] on button "Specialties & common subjects" at bounding box center [469, 343] width 631 height 48
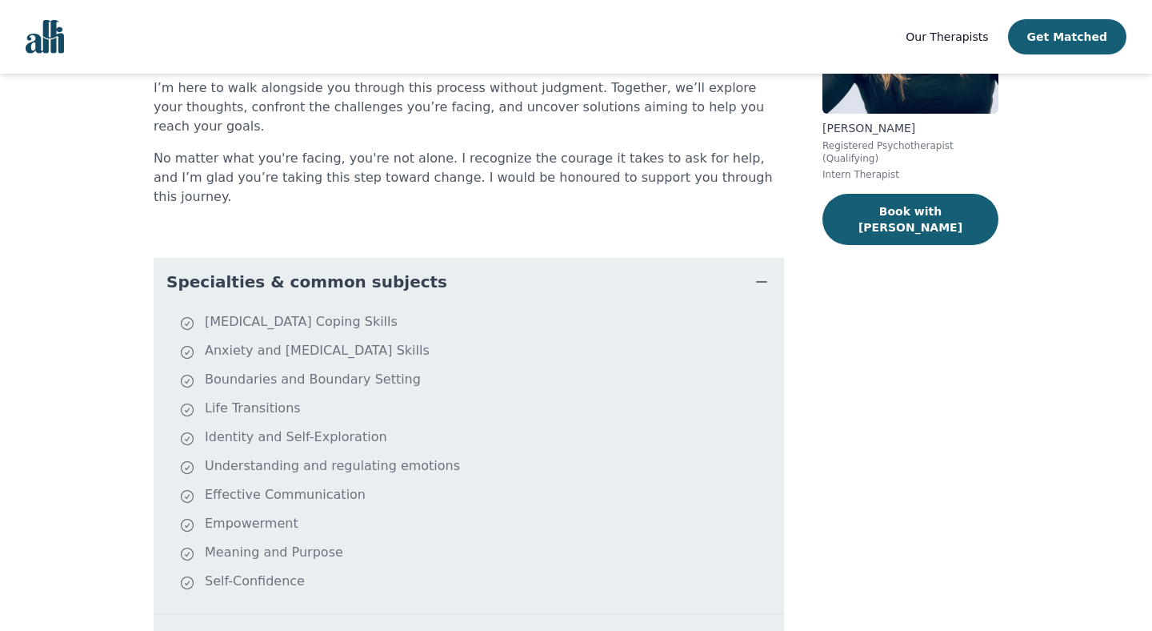
scroll to position [243, 0]
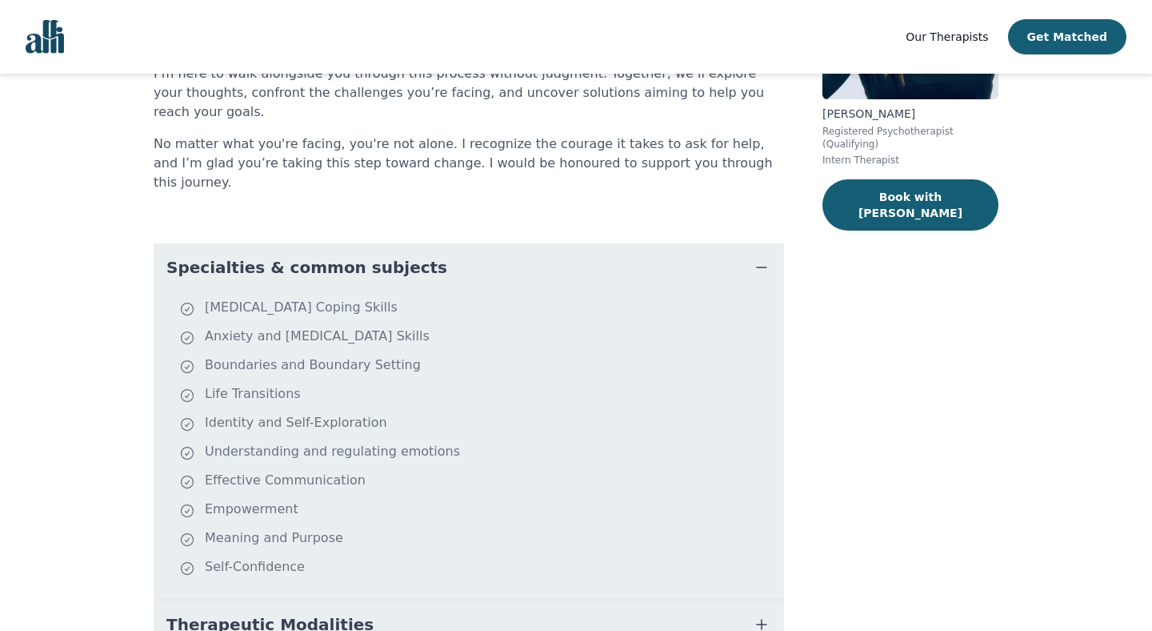
click at [496, 243] on button "Specialties & common subjects" at bounding box center [469, 267] width 631 height 48
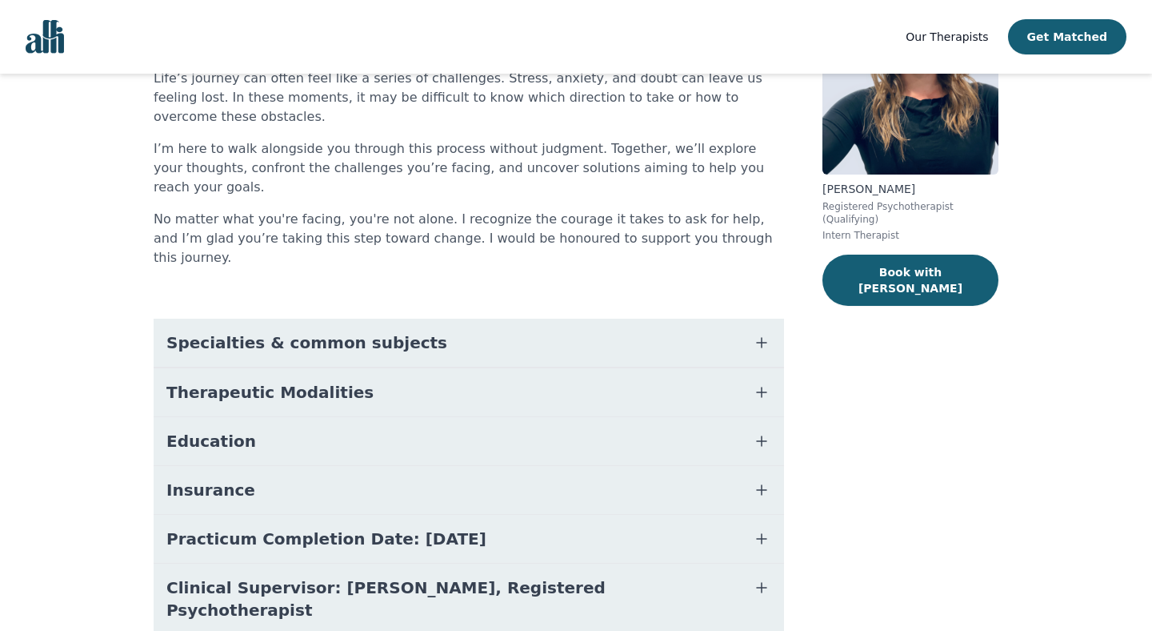
click at [460, 319] on button "Specialties & common subjects" at bounding box center [469, 343] width 631 height 48
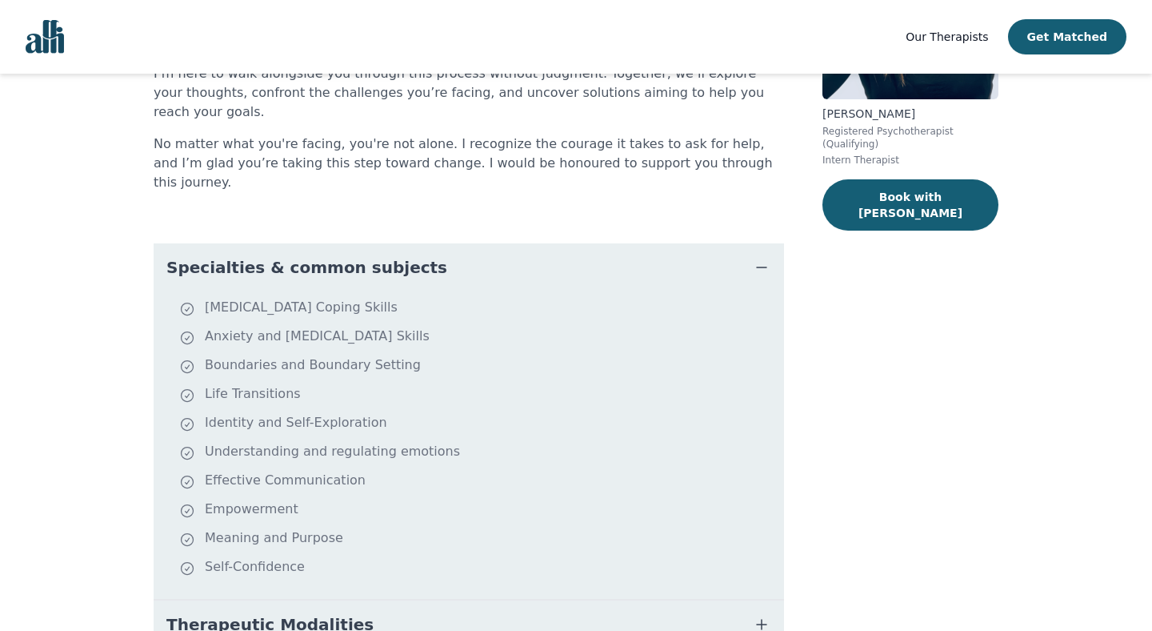
click at [480, 243] on button "Specialties & common subjects" at bounding box center [469, 267] width 631 height 48
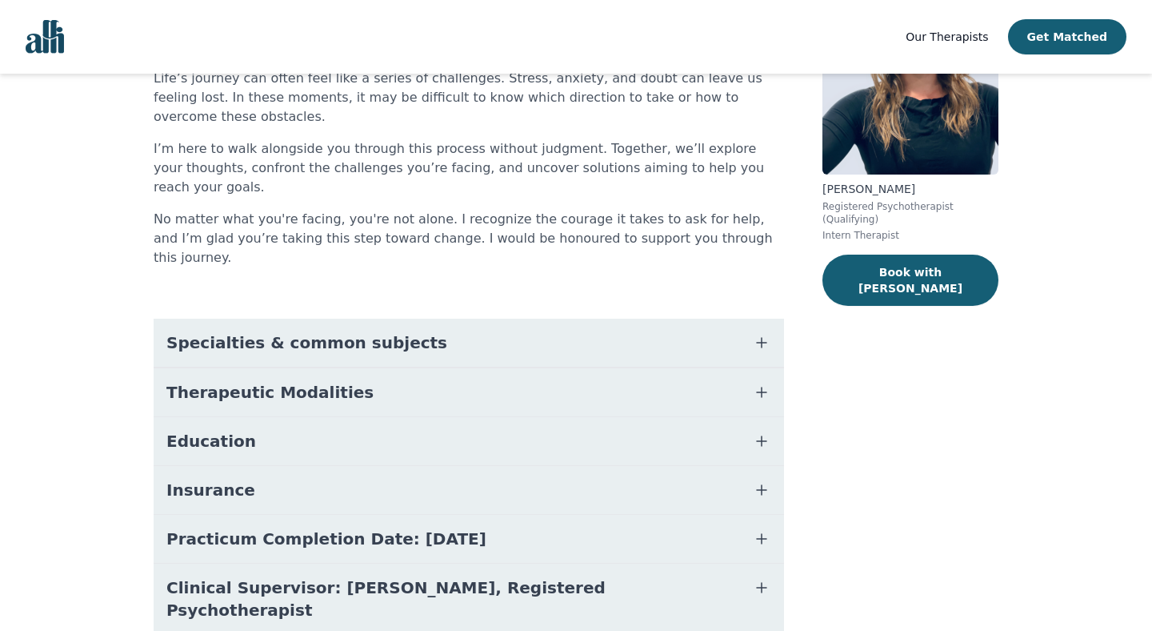
click at [427, 576] on span "Clinical Supervisor: [PERSON_NAME], Registered Psychotherapist" at bounding box center [449, 598] width 567 height 45
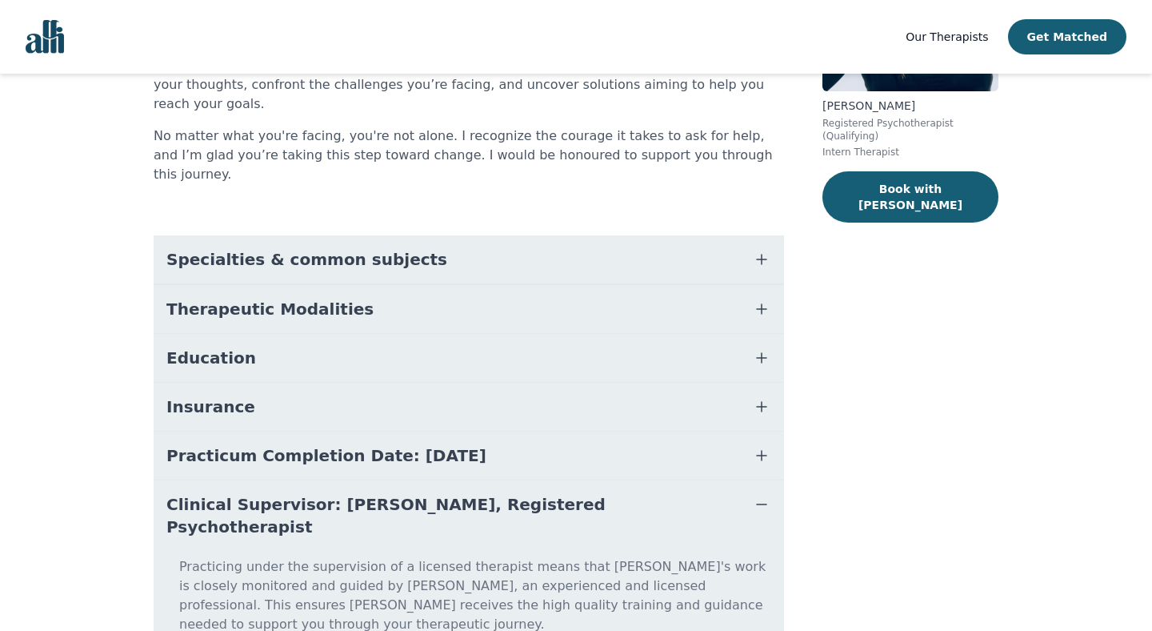
click at [519, 493] on span "Clinical Supervisor: [PERSON_NAME], Registered Psychotherapist" at bounding box center [449, 515] width 567 height 45
